Goal: Task Accomplishment & Management: Use online tool/utility

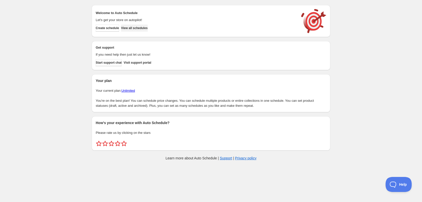
click at [148, 28] on span "View all schedules" at bounding box center [134, 28] width 27 height 4
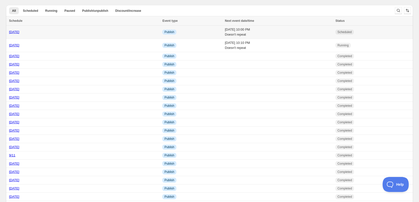
click at [169, 32] on td "Info Publish" at bounding box center [192, 32] width 63 height 13
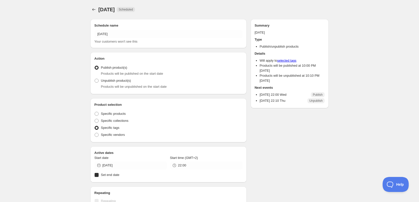
radio input "true"
checkbox input "true"
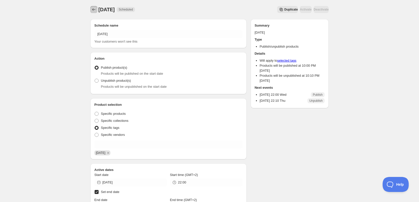
click at [92, 10] on icon "Schedules" at bounding box center [93, 9] width 5 height 5
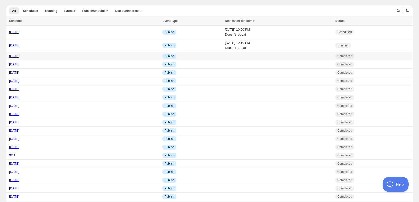
click at [46, 58] on div "[DATE]" at bounding box center [84, 56] width 150 height 5
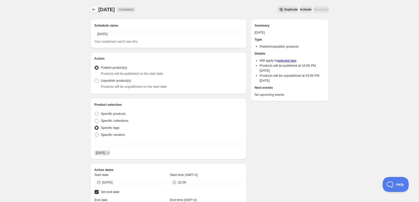
click at [92, 8] on icon "Schedules" at bounding box center [93, 9] width 5 height 5
